Goal: Check status: Check status

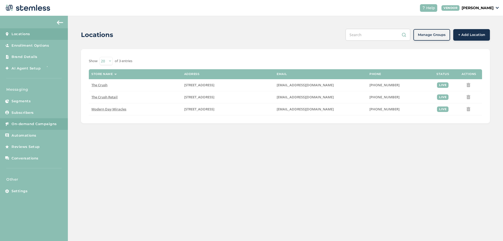
click at [38, 121] on link "On-demand Campaigns" at bounding box center [34, 124] width 68 height 12
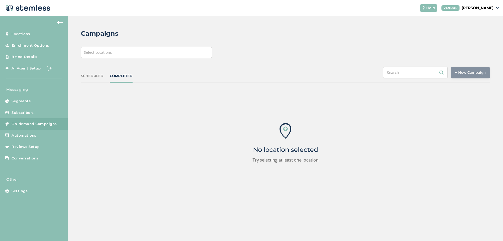
click at [135, 55] on div "Select Locations" at bounding box center [146, 53] width 131 height 12
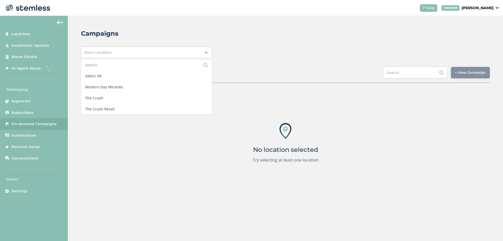
click at [121, 65] on input "text" at bounding box center [146, 65] width 123 height 6
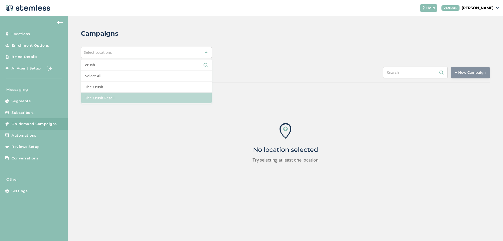
type input "crush"
click at [125, 98] on li "The Crush Retail" at bounding box center [146, 98] width 131 height 11
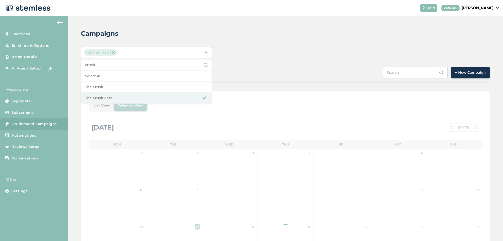
click at [259, 61] on div "Campaigns The Crush Retail crush Select All The Crush The Crush Retail SCHEDULE…" at bounding box center [285, 185] width 435 height 339
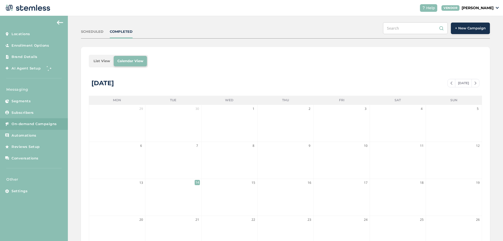
scroll to position [31, 0]
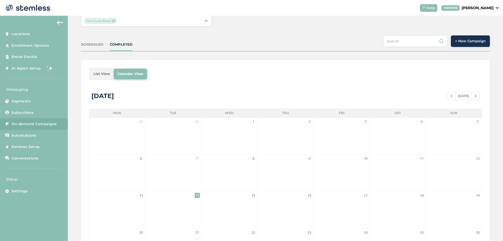
click at [101, 74] on li "List View" at bounding box center [102, 74] width 24 height 10
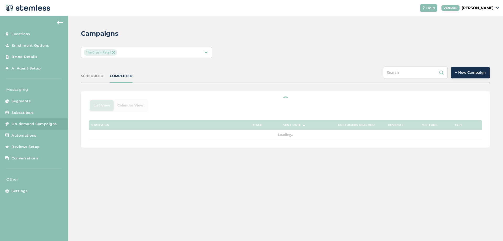
scroll to position [0, 0]
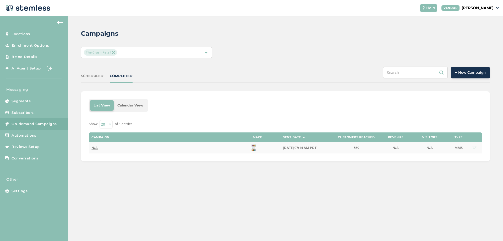
click at [96, 149] on span "N/A" at bounding box center [94, 147] width 6 height 5
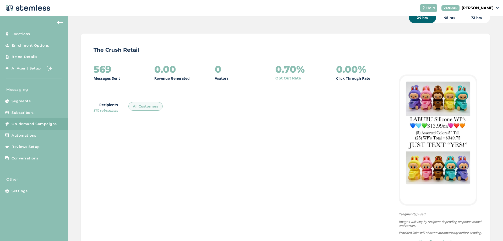
scroll to position [56, 0]
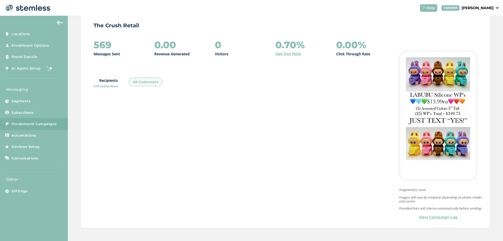
click at [431, 215] on link "View Campaign Log" at bounding box center [438, 217] width 39 height 6
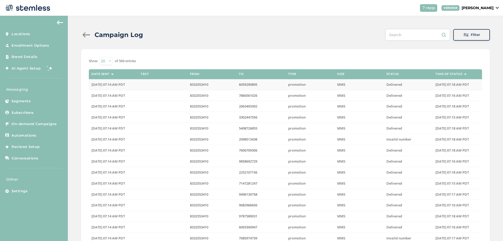
click at [125, 83] on span "[DATE] 07:14 AM PDT" at bounding box center [108, 84] width 34 height 5
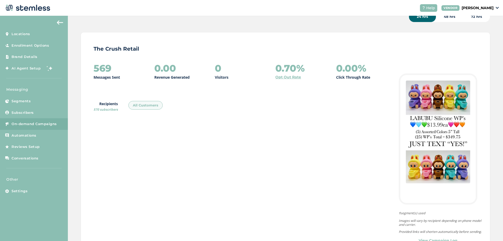
scroll to position [56, 0]
